Goal: Information Seeking & Learning: Learn about a topic

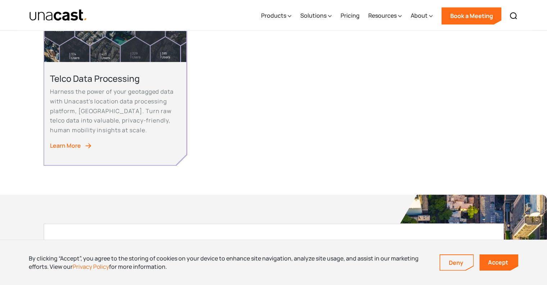
scroll to position [644, 0]
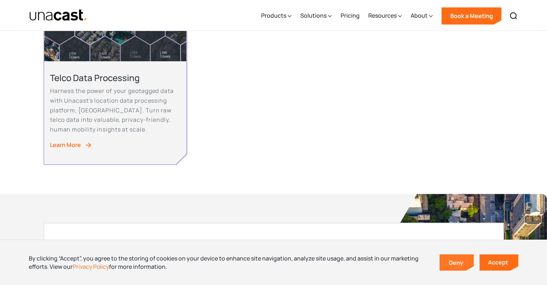
click at [465, 264] on link "Deny" at bounding box center [456, 262] width 33 height 15
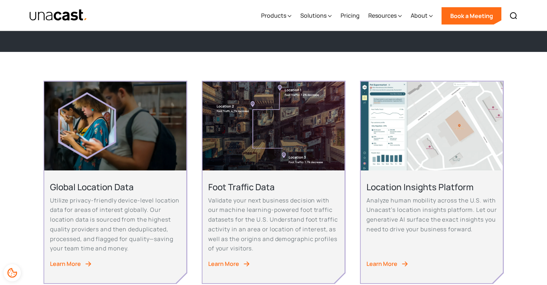
scroll to position [148, 0]
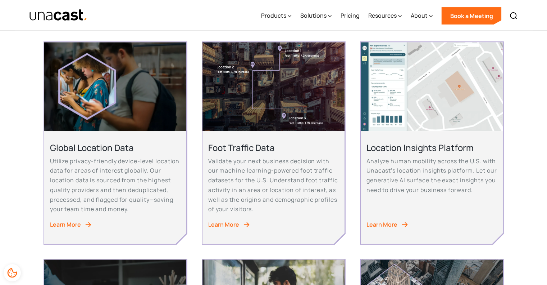
click at [231, 223] on div "Learn More" at bounding box center [223, 224] width 31 height 10
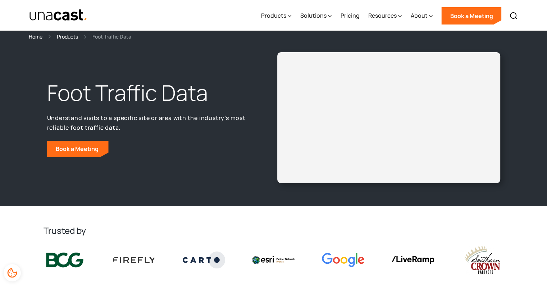
scroll to position [4, 0]
click at [396, 203] on div "Foot Traffic Data Understand visits to a specific site or area with the industr…" at bounding box center [273, 123] width 547 height 165
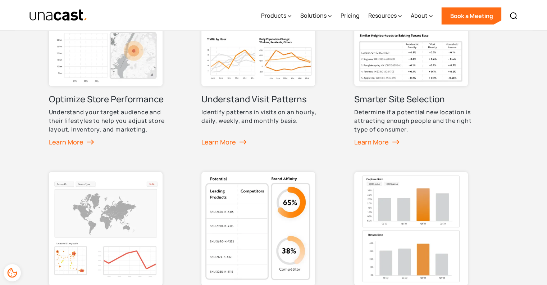
scroll to position [373, 0]
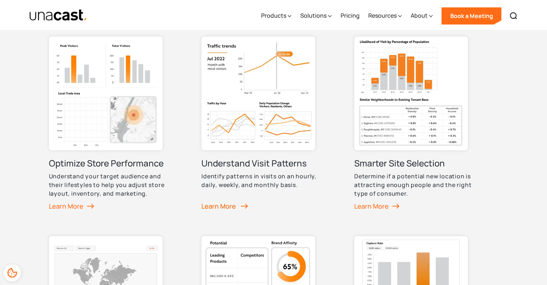
click at [215, 204] on div "Learn More" at bounding box center [224, 205] width 47 height 11
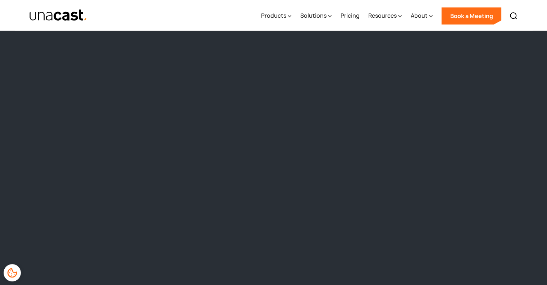
scroll to position [623, 0]
click at [354, 13] on link "Pricing" at bounding box center [349, 15] width 19 height 29
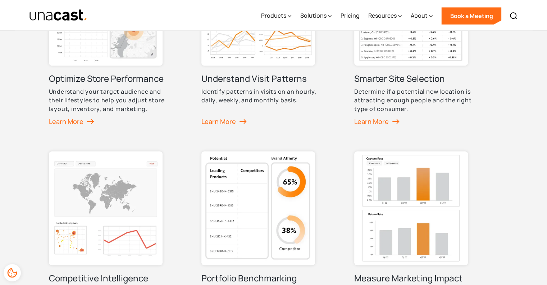
scroll to position [453, 0]
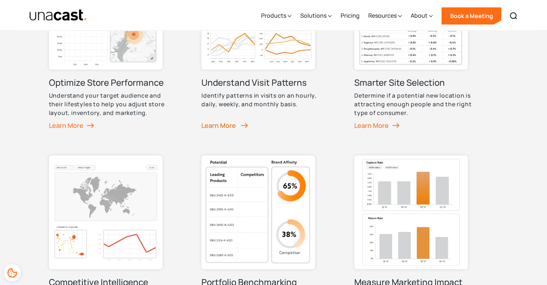
click at [231, 122] on div "Learn More" at bounding box center [224, 125] width 47 height 11
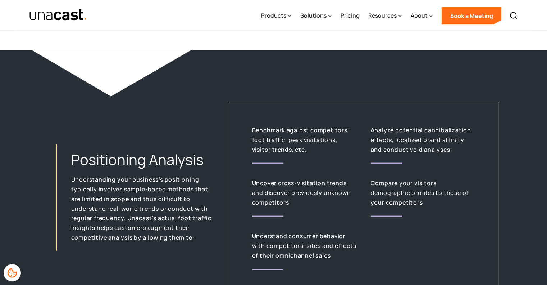
scroll to position [1442, 0]
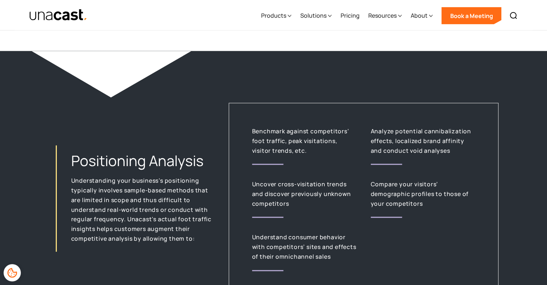
click at [231, 122] on div "Benchmark against competitors’ foot traffic, peak visitations, visitor trends, …" at bounding box center [364, 198] width 270 height 191
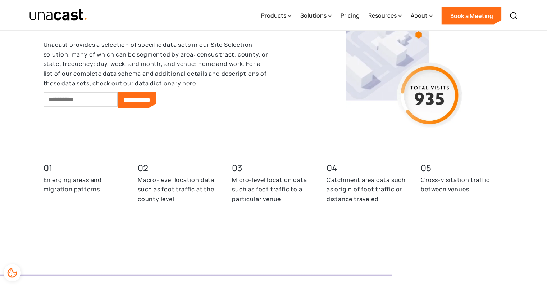
scroll to position [1860, 0]
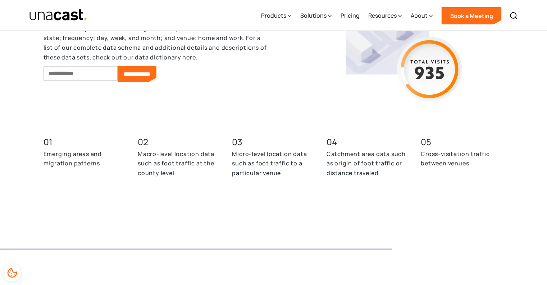
click at [95, 81] on input "Email *" at bounding box center [81, 73] width 74 height 14
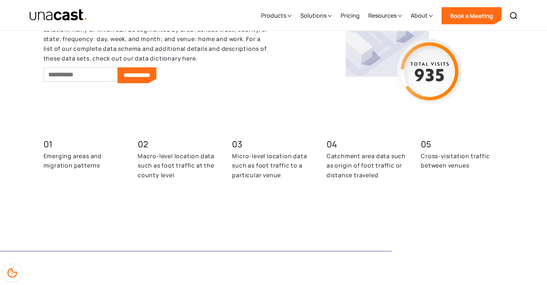
click at [214, 109] on div "**********" at bounding box center [274, 75] width 460 height 250
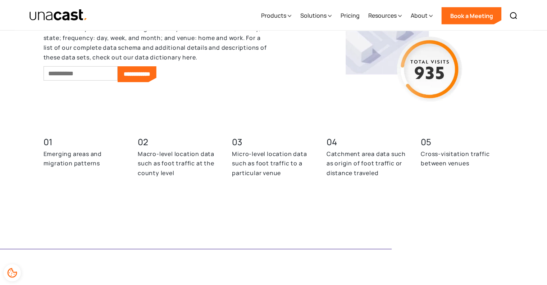
click at [90, 76] on input "Email *" at bounding box center [81, 73] width 74 height 14
type input "**********"
click at [163, 79] on input "**********" at bounding box center [147, 74] width 39 height 16
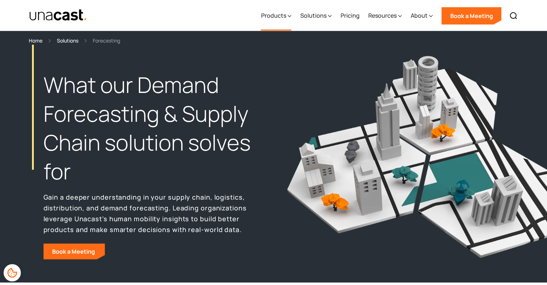
click at [285, 19] on div "Products" at bounding box center [273, 15] width 25 height 9
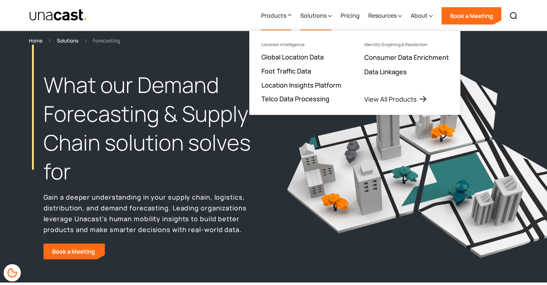
click at [325, 16] on div "Solutions" at bounding box center [313, 15] width 26 height 9
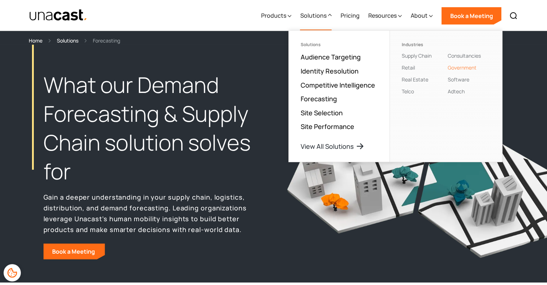
click at [455, 67] on link "Government" at bounding box center [461, 67] width 29 height 7
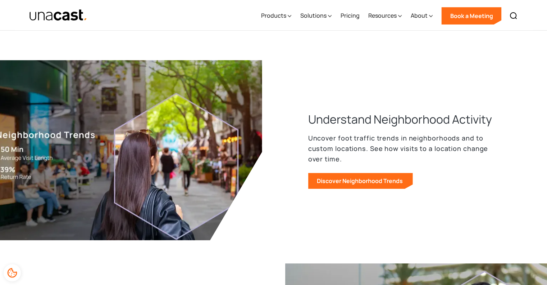
scroll to position [318, 0]
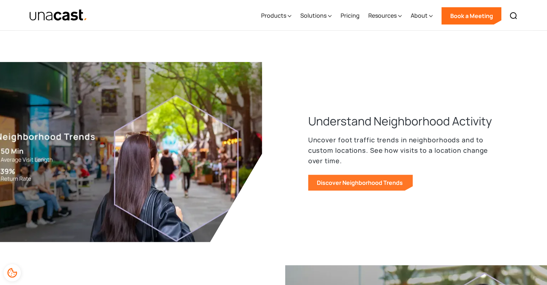
click at [367, 187] on link "Discover Neighborhood Trends" at bounding box center [360, 182] width 105 height 16
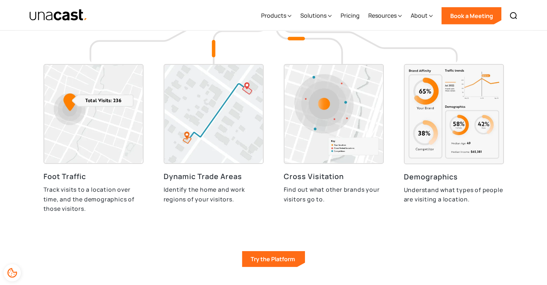
scroll to position [2073, 0]
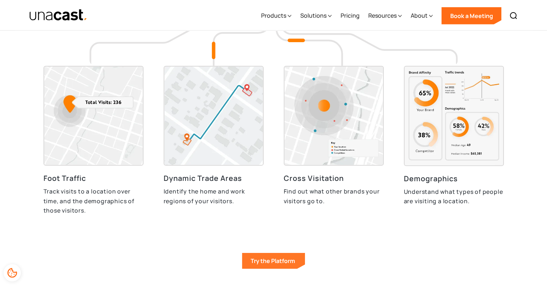
click at [271, 263] on link "Try the Platform" at bounding box center [273, 260] width 63 height 16
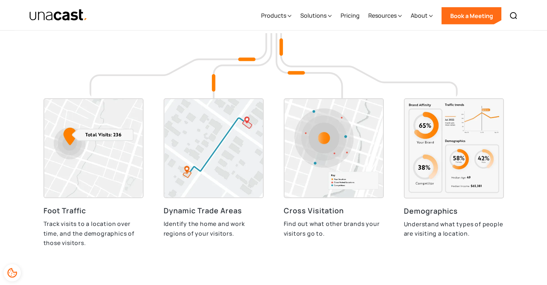
scroll to position [2039, 0]
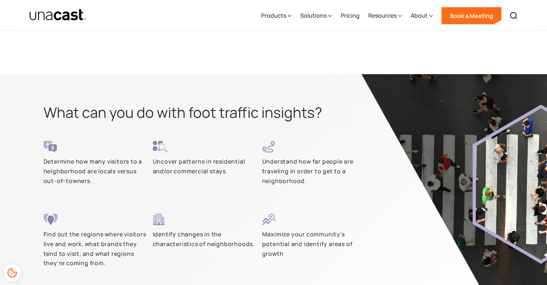
click at [271, 263] on div "Maximize your community’s potential and identify areas of growth" at bounding box center [314, 251] width 104 height 77
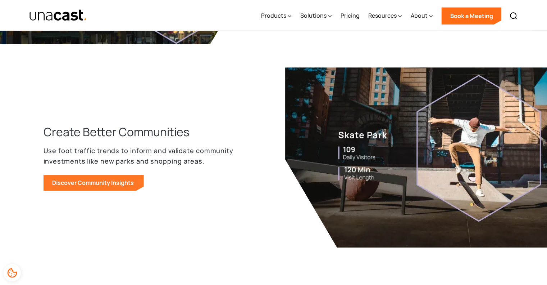
scroll to position [925, 0]
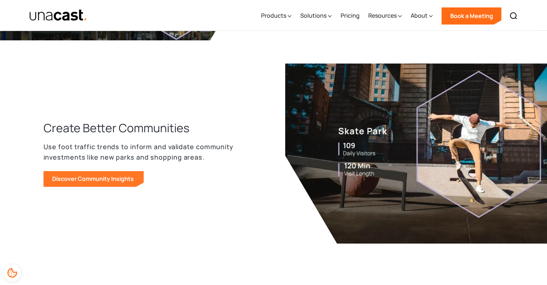
click at [110, 178] on link "Discover Community Insights" at bounding box center [94, 178] width 100 height 16
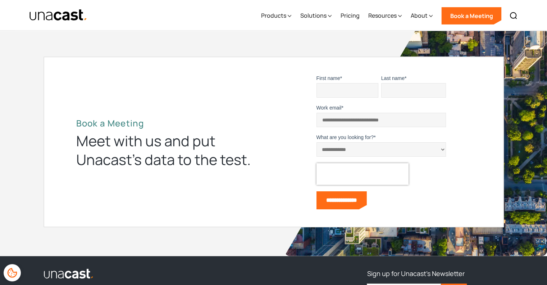
scroll to position [2371, 0]
click at [340, 147] on select "**********" at bounding box center [381, 149] width 129 height 14
click at [270, 198] on div "**********" at bounding box center [274, 142] width 416 height 137
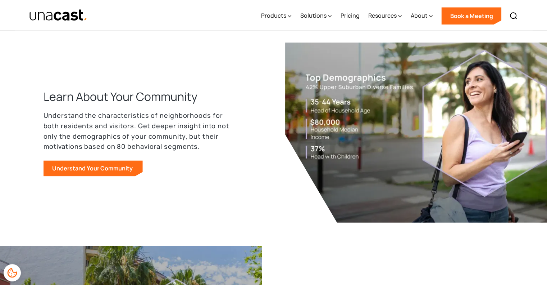
scroll to position [538, 0]
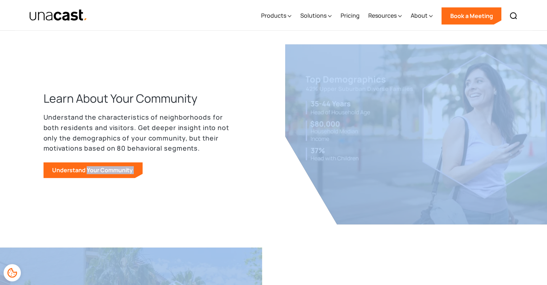
drag, startPoint x: 100, startPoint y: 227, endPoint x: 86, endPoint y: 192, distance: 36.9
click at [86, 192] on div "How Our Public Sector Clients Use Location Insights Location insights help gove…" at bounding box center [274, 188] width 460 height 884
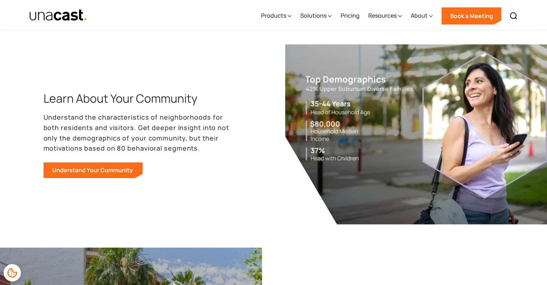
click at [49, 191] on div "How Our Public Sector Clients Use Location Insights Location insights help gove…" at bounding box center [274, 188] width 460 height 884
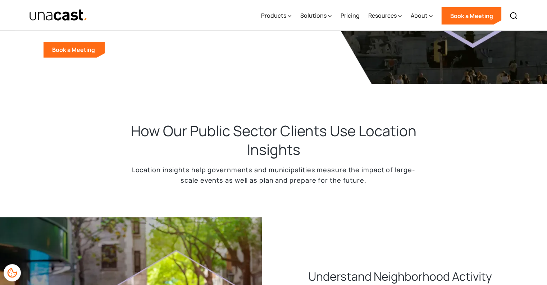
scroll to position [162, 0]
